Goal: Find specific page/section: Find specific page/section

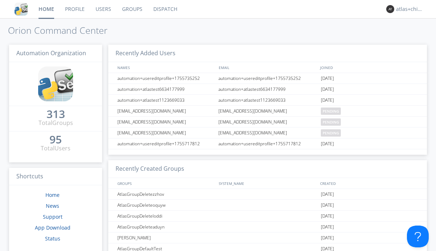
click at [164, 9] on link "Dispatch" at bounding box center [165, 9] width 35 height 18
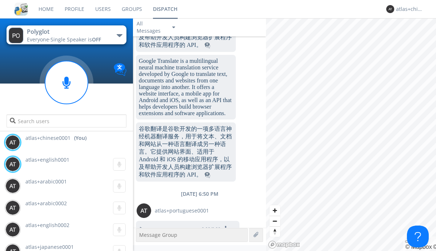
scroll to position [1104, 0]
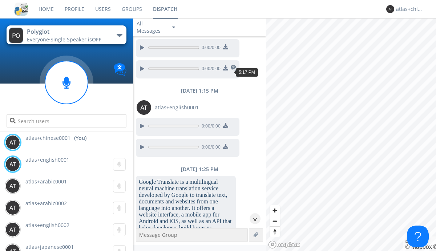
scroll to position [1112, 0]
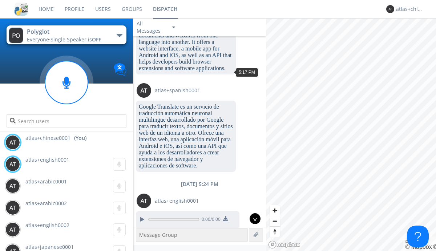
click at [252, 219] on div "^" at bounding box center [254, 218] width 11 height 11
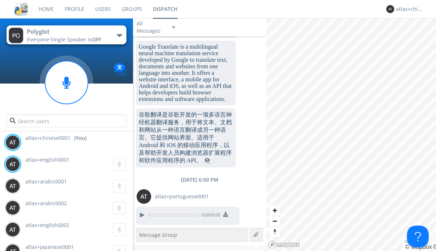
scroll to position [2160, 0]
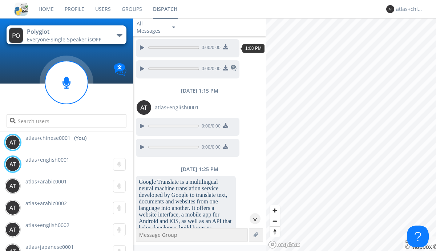
scroll to position [677, 0]
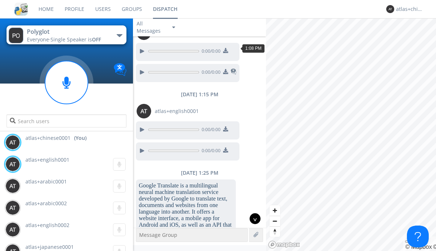
click at [252, 219] on div "^" at bounding box center [254, 218] width 11 height 11
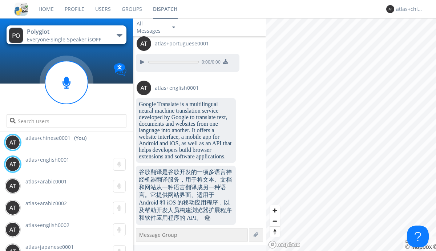
scroll to position [2941, 0]
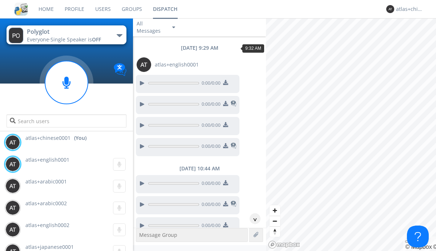
scroll to position [153, 0]
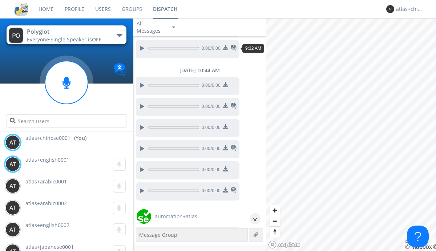
click at [252, 219] on div "^" at bounding box center [254, 218] width 11 height 11
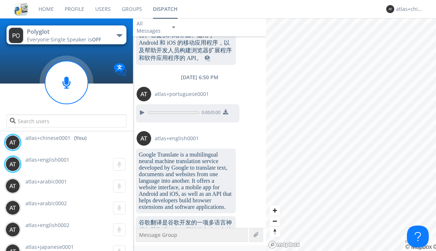
scroll to position [3039, 0]
